Goal: Information Seeking & Learning: Find specific page/section

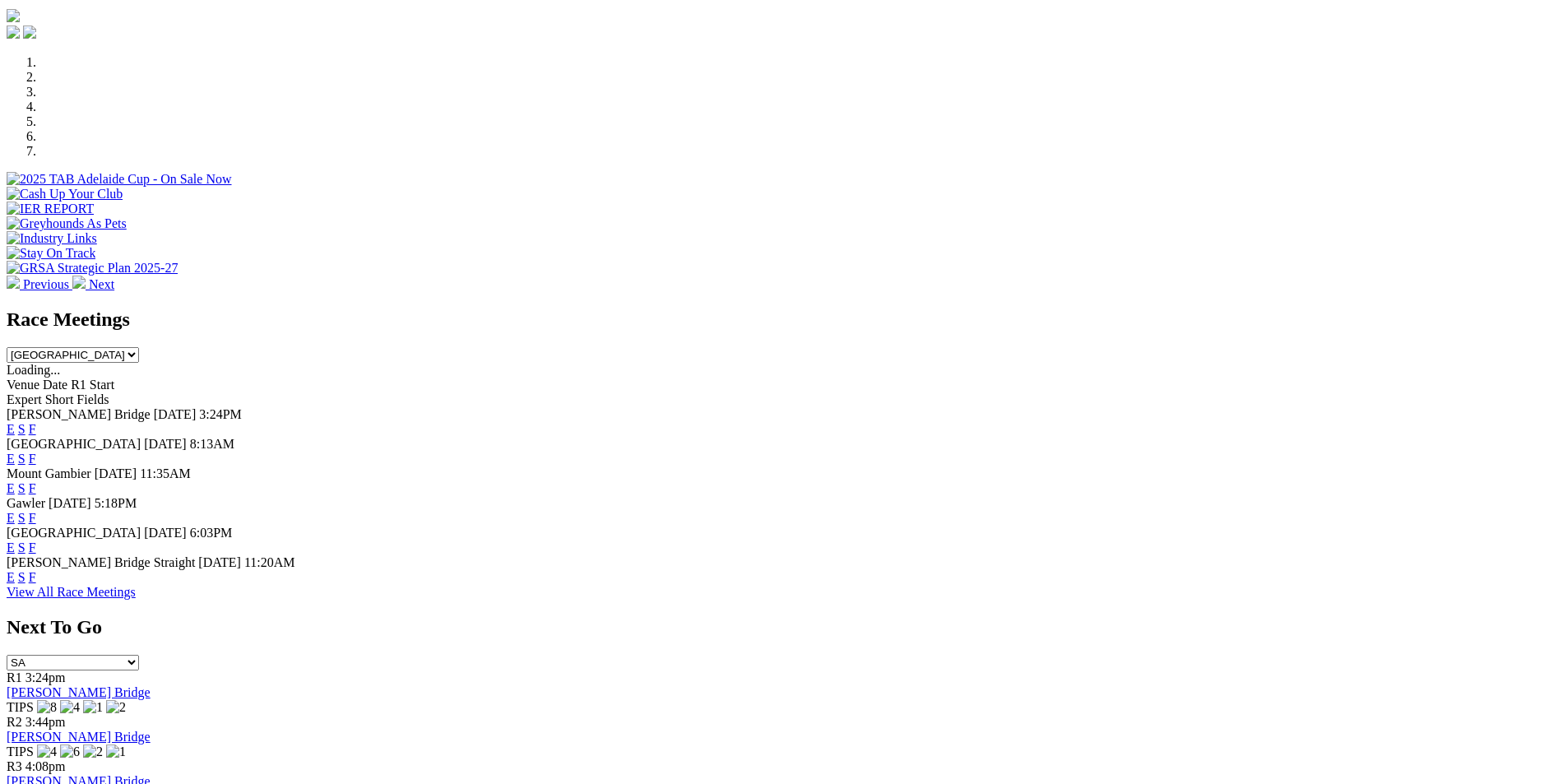
scroll to position [493, 0]
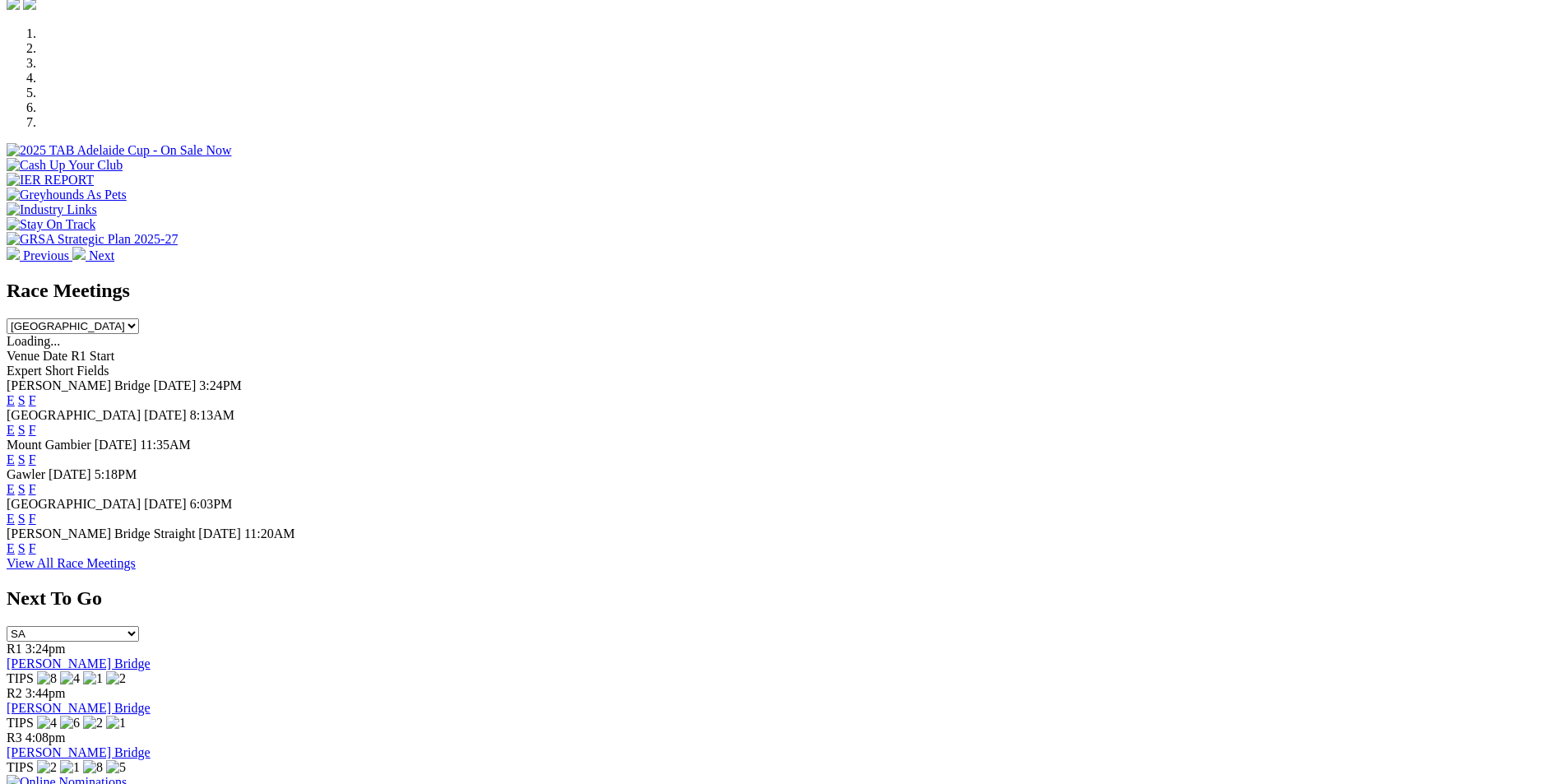
click at [36, 393] on link "F" at bounding box center [32, 400] width 7 height 14
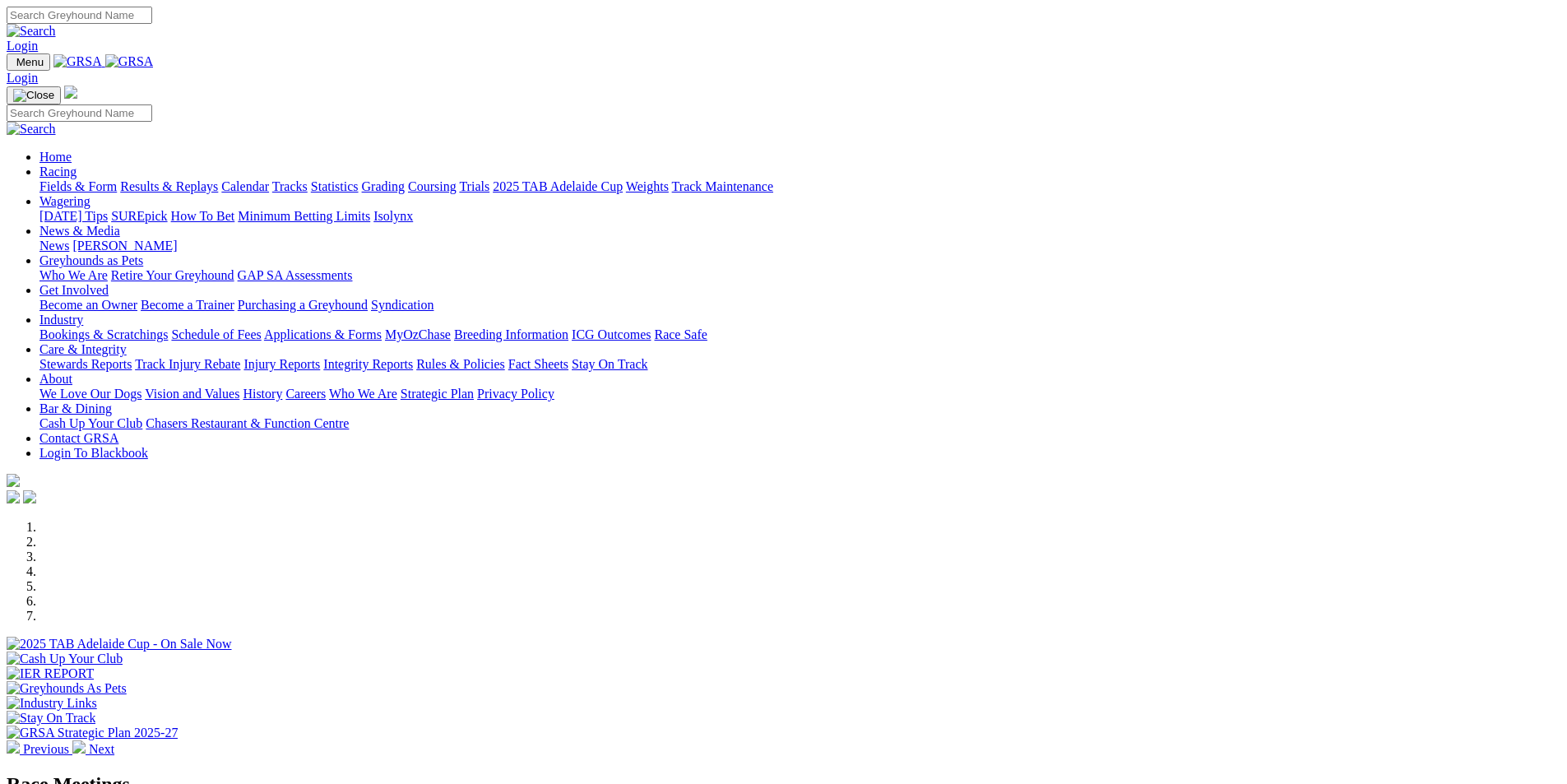
scroll to position [658, 0]
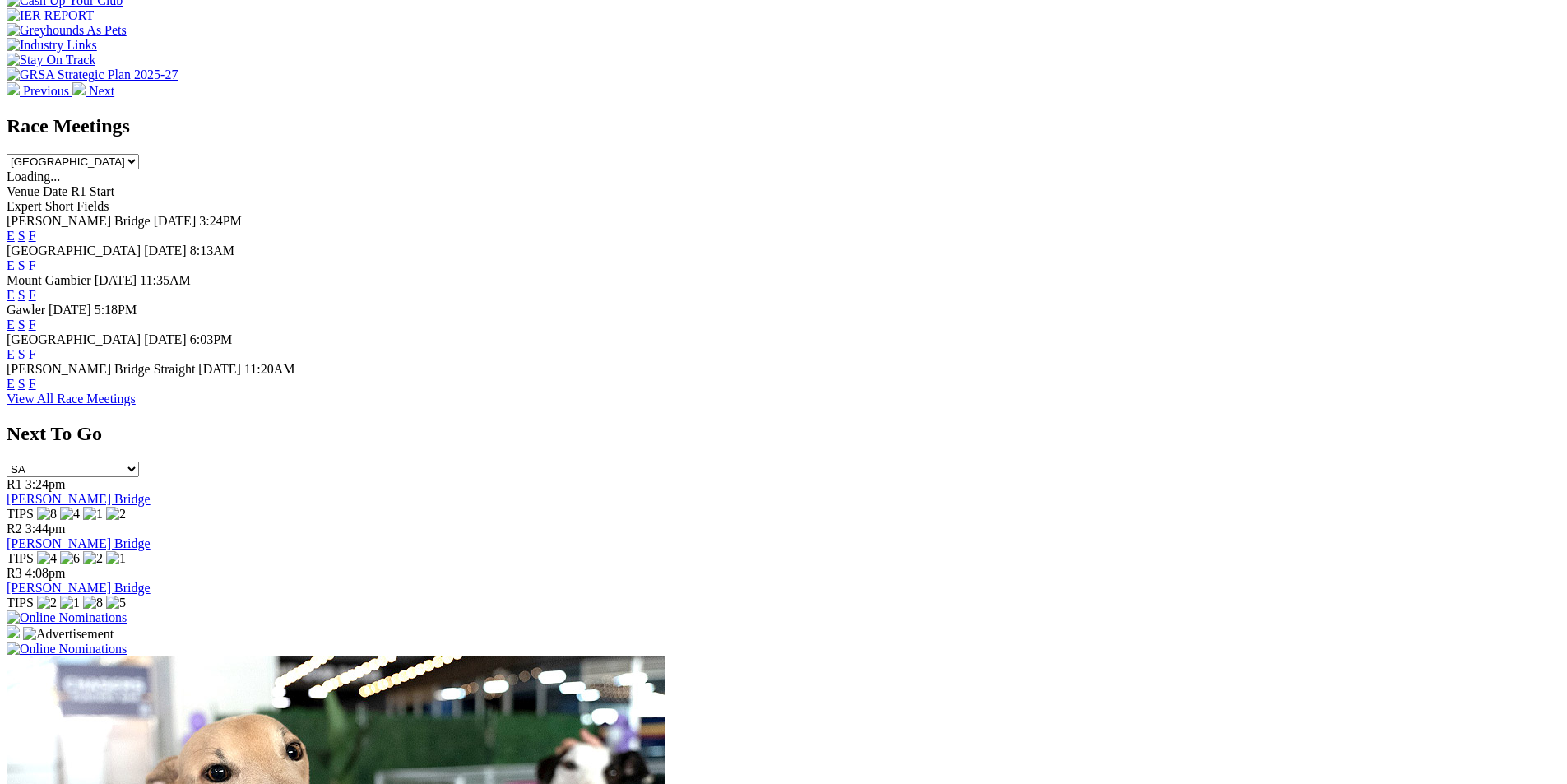
click at [36, 391] on link "F" at bounding box center [32, 384] width 7 height 14
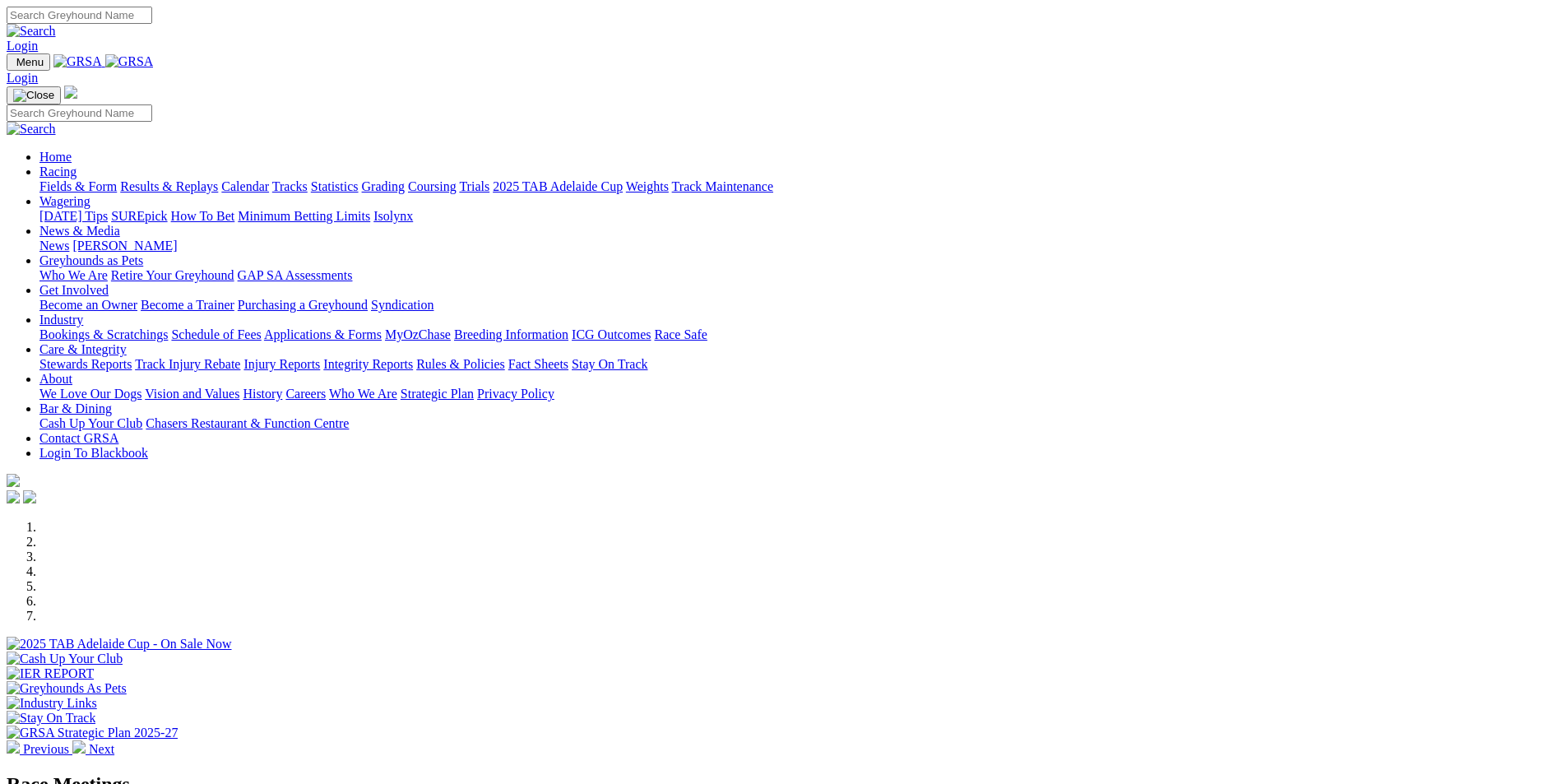
scroll to position [660, 0]
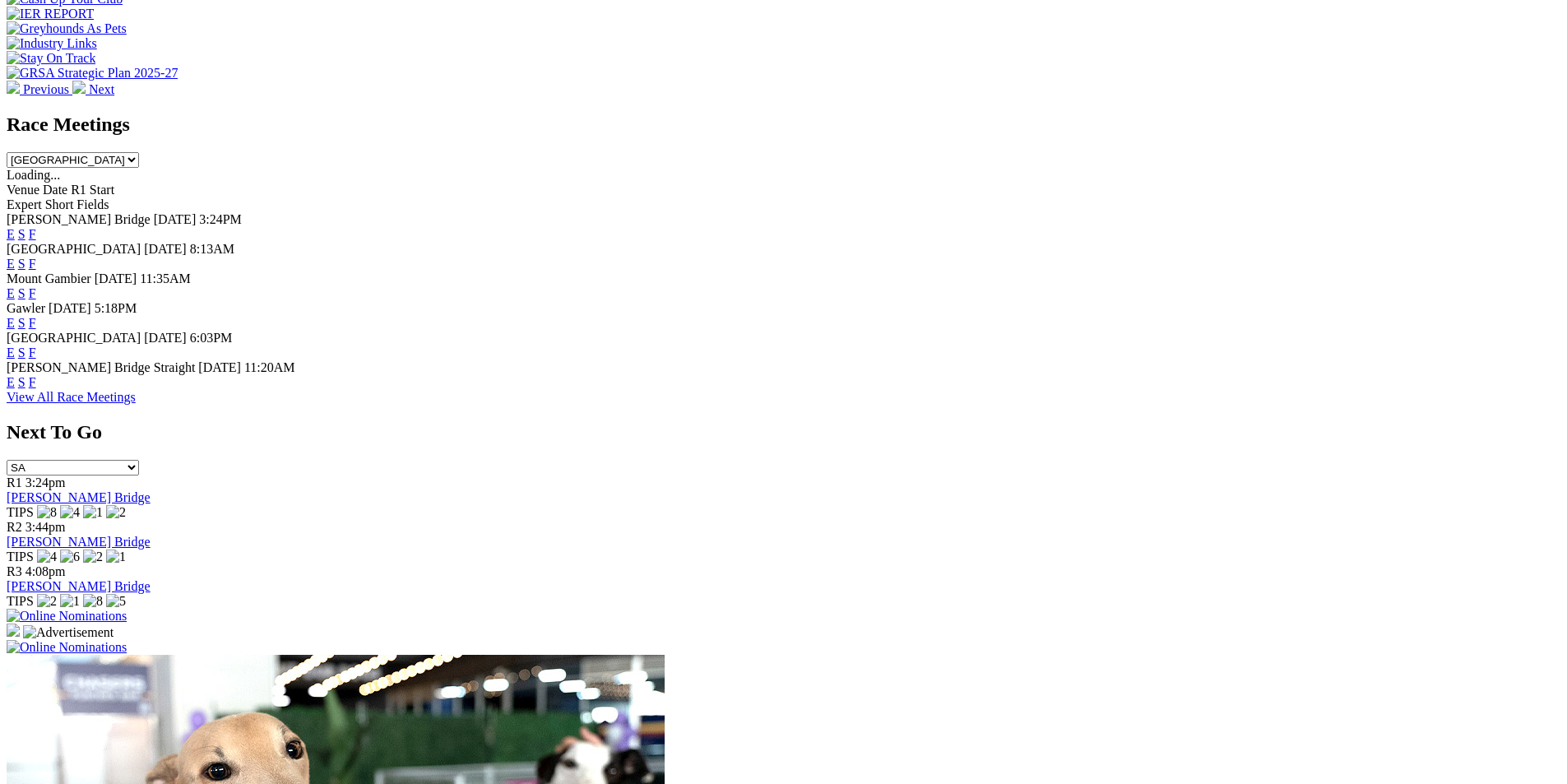
click at [36, 345] on link "F" at bounding box center [32, 352] width 7 height 14
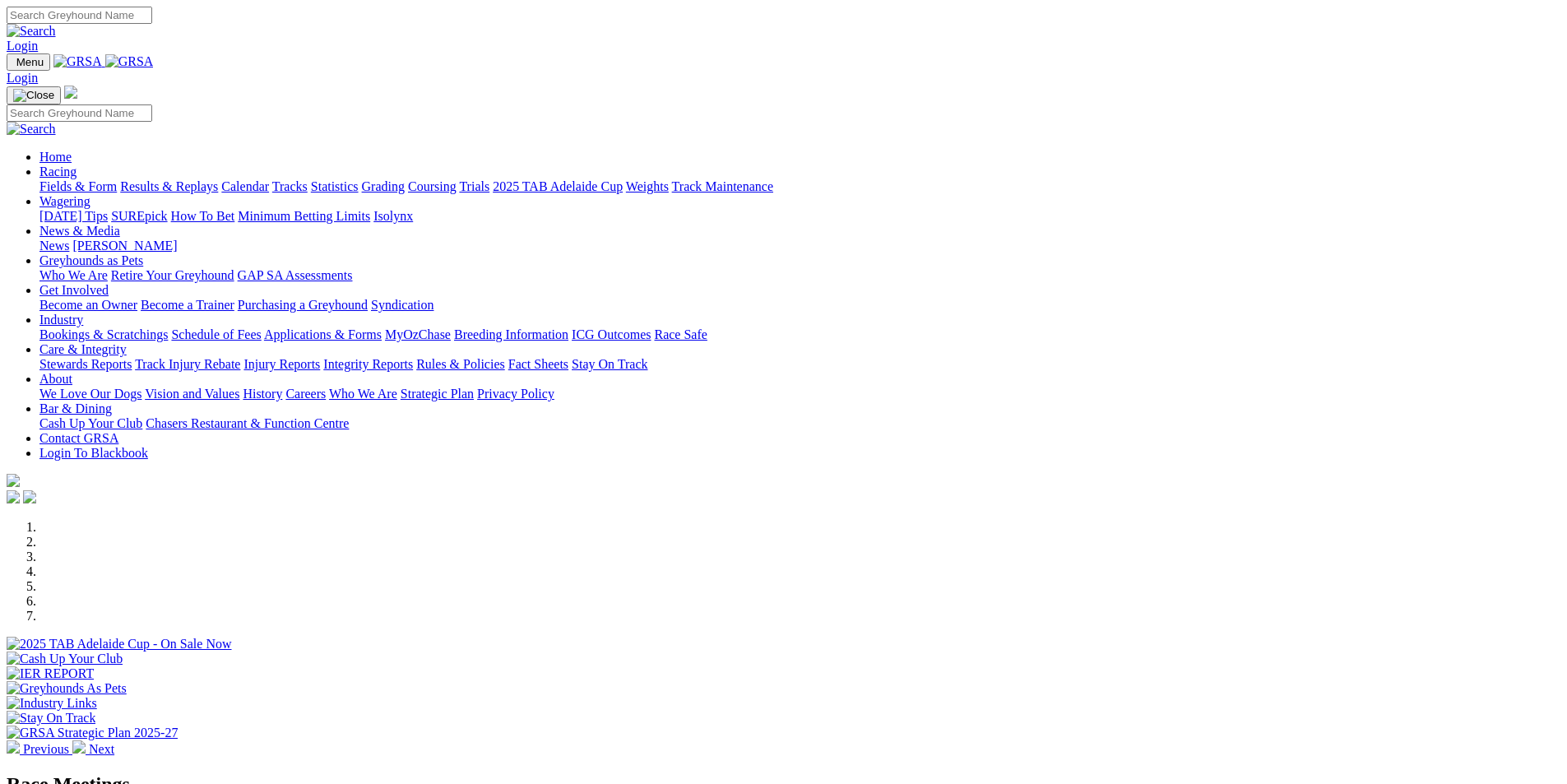
scroll to position [661, 0]
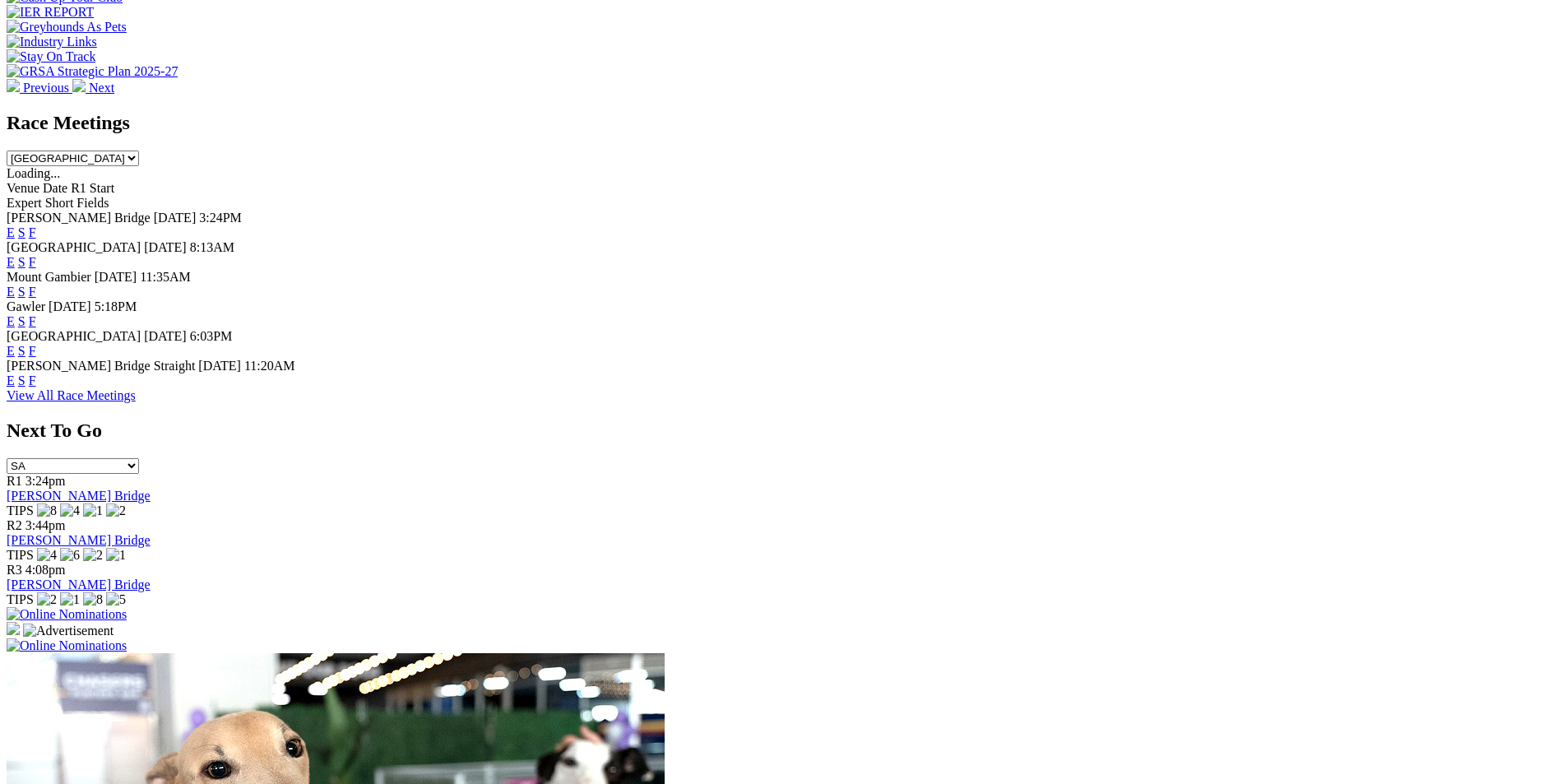
click at [36, 255] on link "F" at bounding box center [32, 262] width 7 height 14
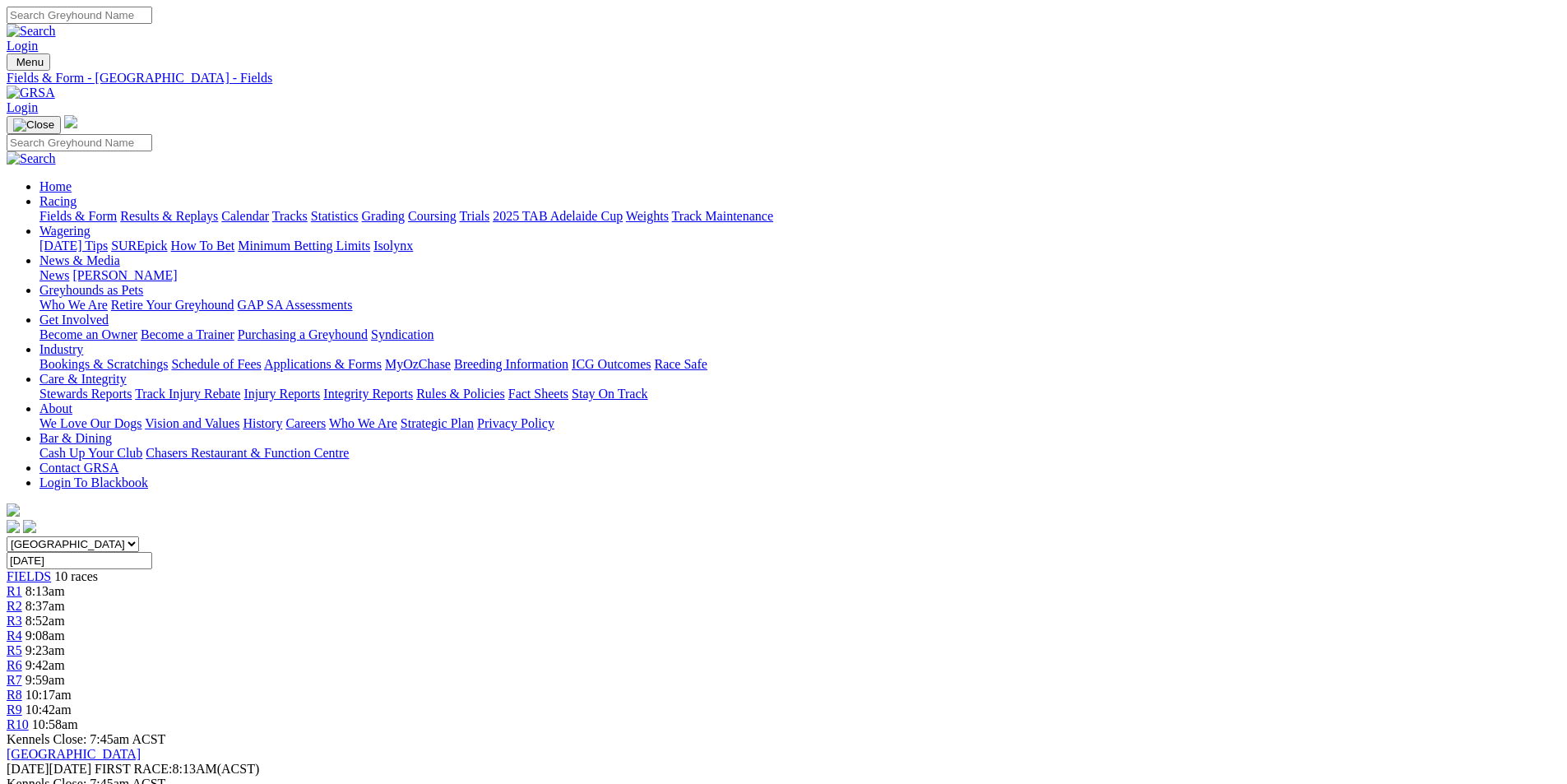
drag, startPoint x: 1373, startPoint y: 275, endPoint x: 1494, endPoint y: 266, distance: 121.3
click at [152, 552] on input "Saturday, 30 Aug 2025" at bounding box center [80, 561] width 145 height 18
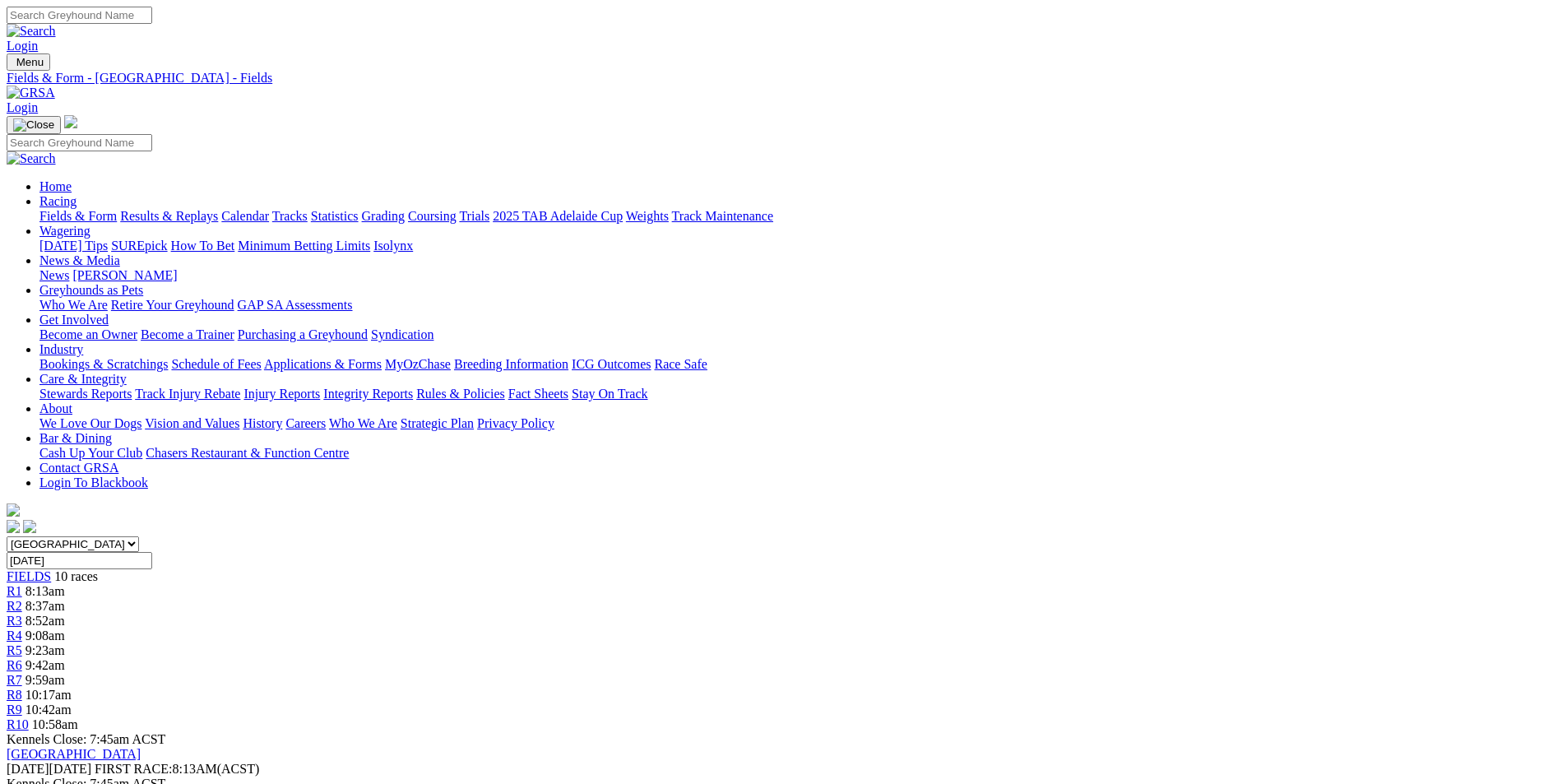
type input "[DATE]"
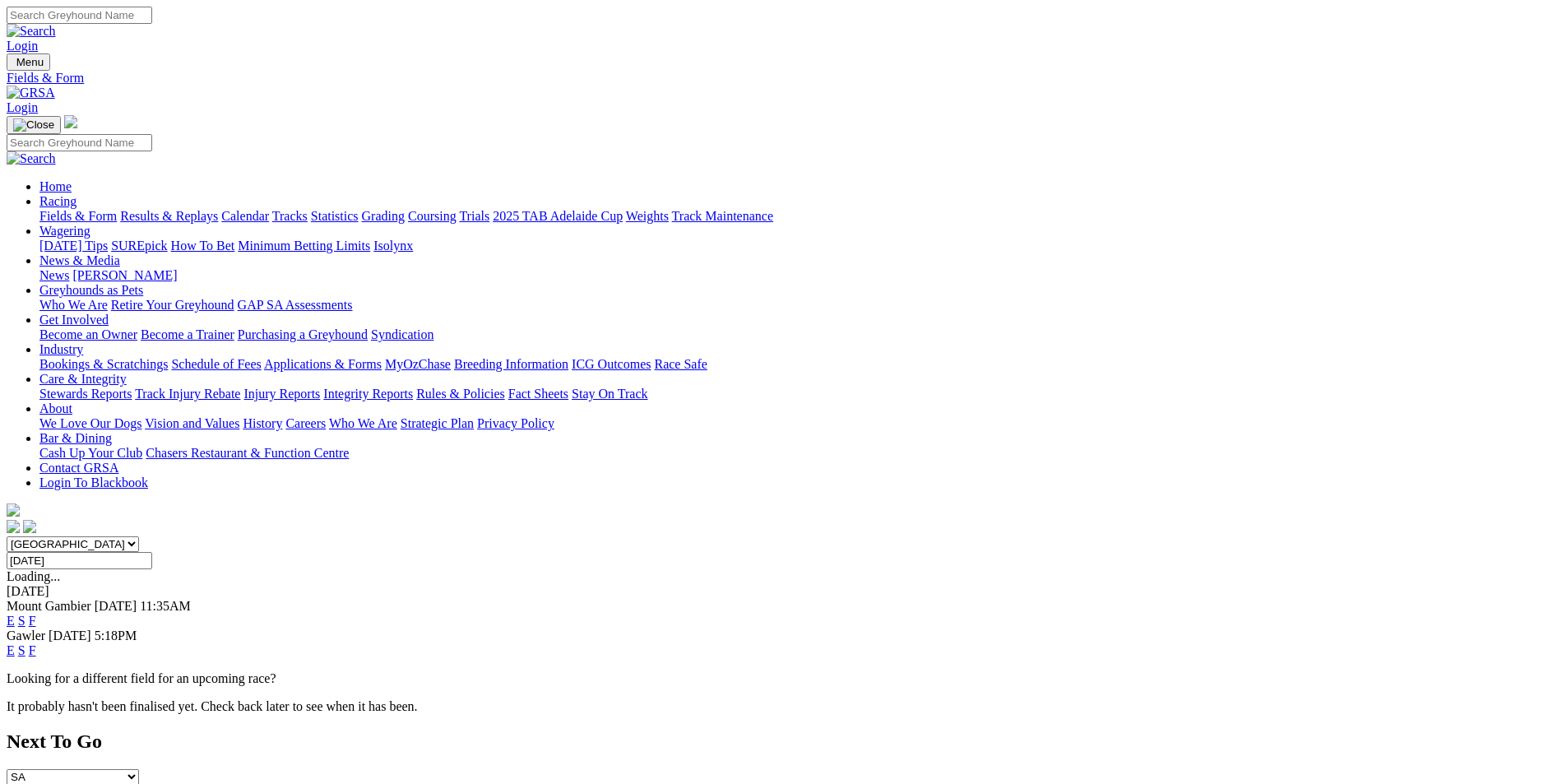
click at [36, 643] on link "F" at bounding box center [32, 650] width 7 height 14
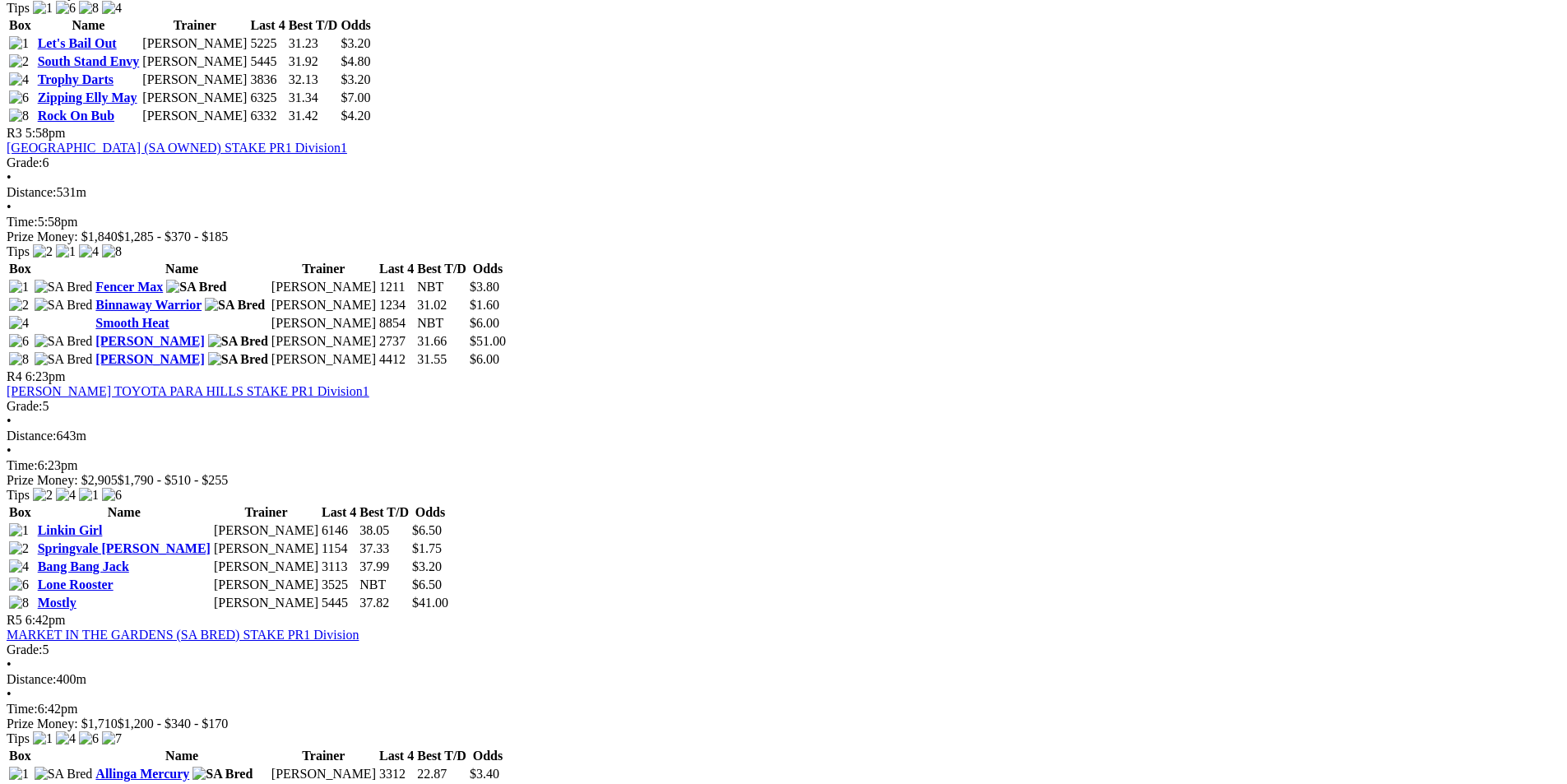
scroll to position [986, 0]
